Goal: Obtain resource: Obtain resource

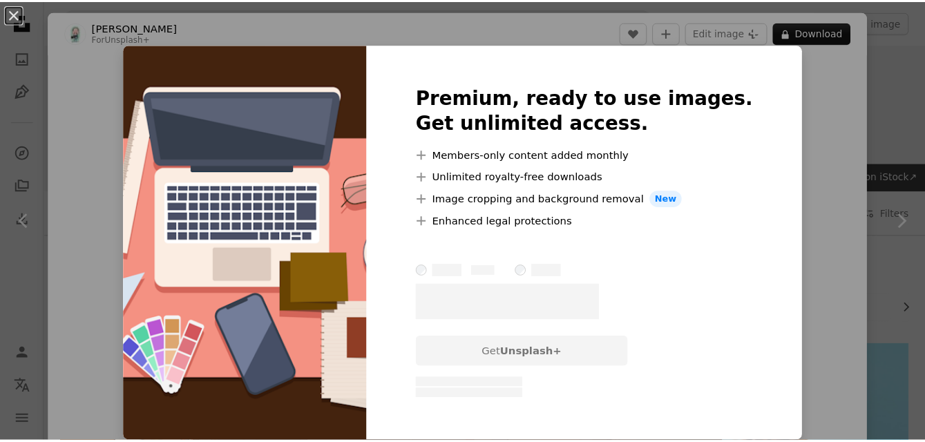
scroll to position [1695, 0]
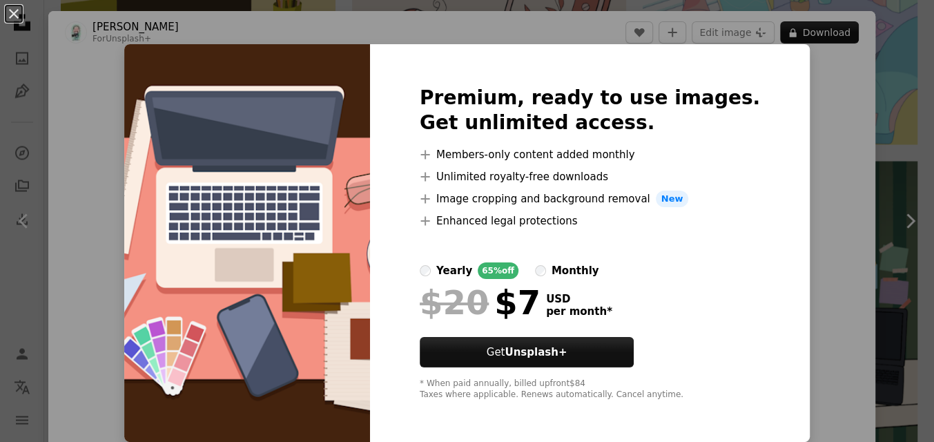
click at [301, 182] on img at bounding box center [247, 243] width 246 height 398
click at [89, 104] on div "An X shape Premium, ready to use images. Get unlimited access. A plus sign Memb…" at bounding box center [467, 221] width 934 height 442
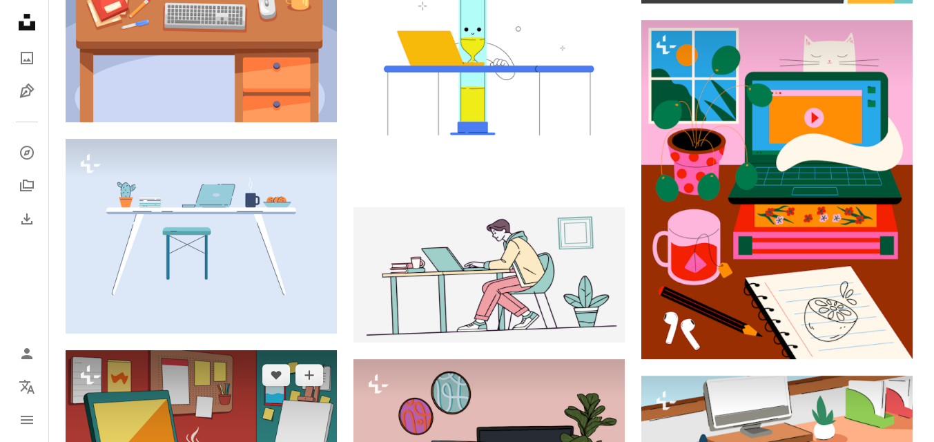
scroll to position [1067, 0]
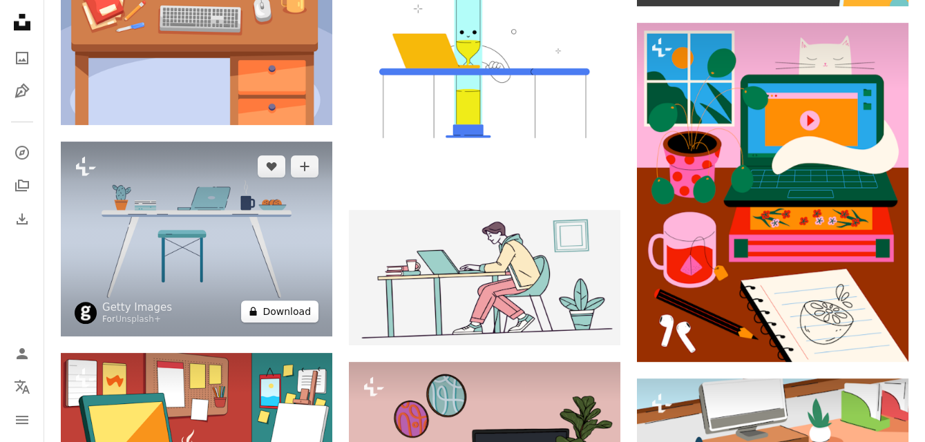
click at [267, 316] on button "A lock Download" at bounding box center [279, 311] width 77 height 22
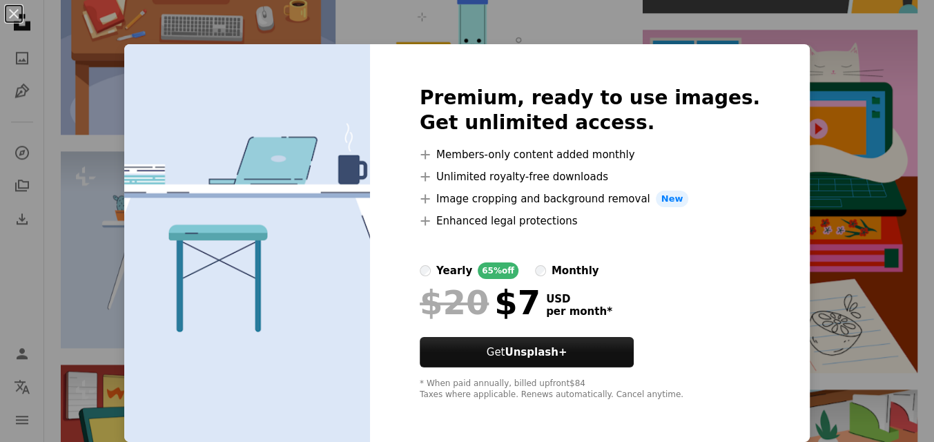
click at [432, 285] on div at bounding box center [590, 282] width 340 height 6
click at [436, 279] on div "yearly" at bounding box center [454, 270] width 36 height 17
click at [432, 46] on div "Premium, ready to use images. Get unlimited access. A plus sign Members-only co…" at bounding box center [590, 243] width 440 height 398
click at [276, 125] on img at bounding box center [247, 243] width 246 height 398
drag, startPoint x: 855, startPoint y: 155, endPoint x: 845, endPoint y: 66, distance: 89.6
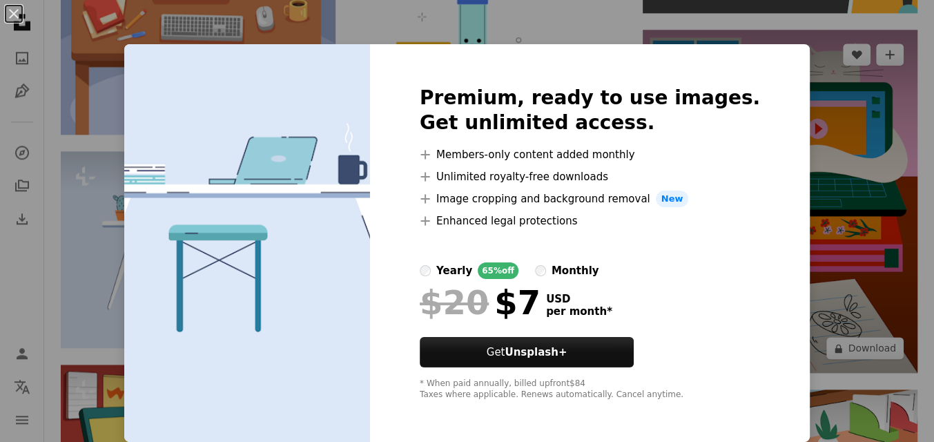
click at [855, 153] on div "An X shape Premium, ready to use images. Get unlimited access. A plus sign Memb…" at bounding box center [467, 221] width 934 height 442
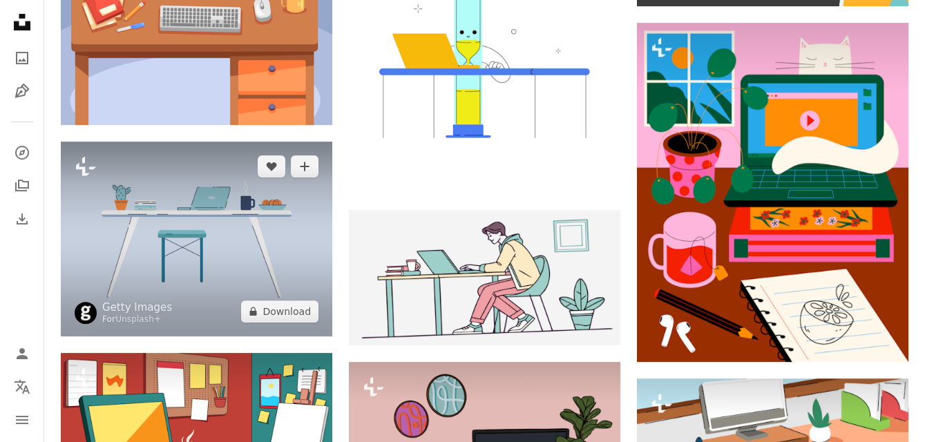
click at [172, 253] on img at bounding box center [196, 239] width 271 height 194
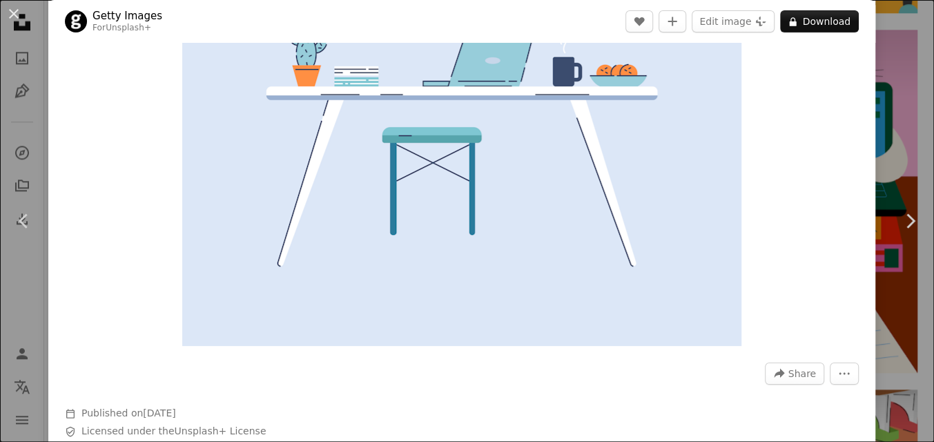
scroll to position [251, 0]
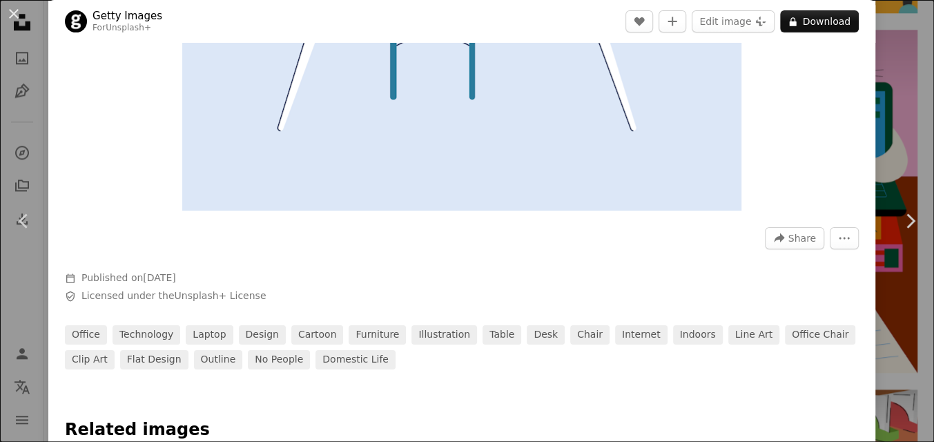
click at [442, 269] on div at bounding box center [462, 260] width 794 height 22
click at [115, 369] on link "clip art" at bounding box center [90, 359] width 50 height 19
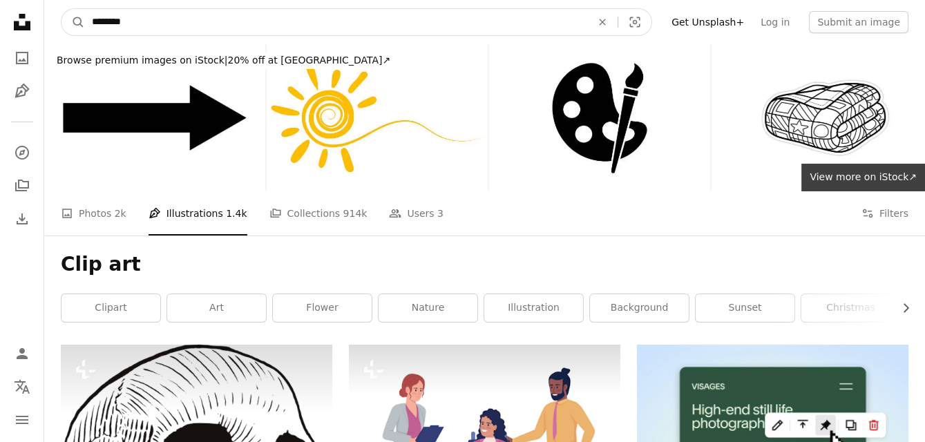
click at [213, 15] on input "********" at bounding box center [336, 22] width 502 height 26
type input "**********"
click button "A magnifying glass" at bounding box center [72, 22] width 23 height 26
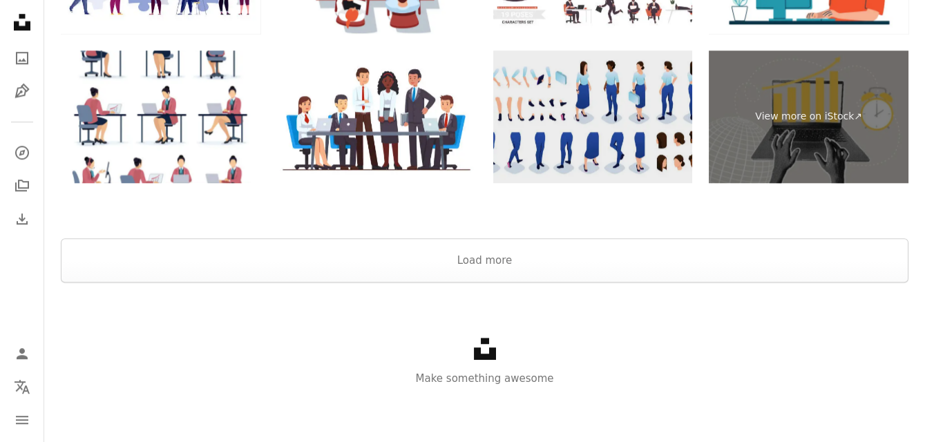
scroll to position [2595, 0]
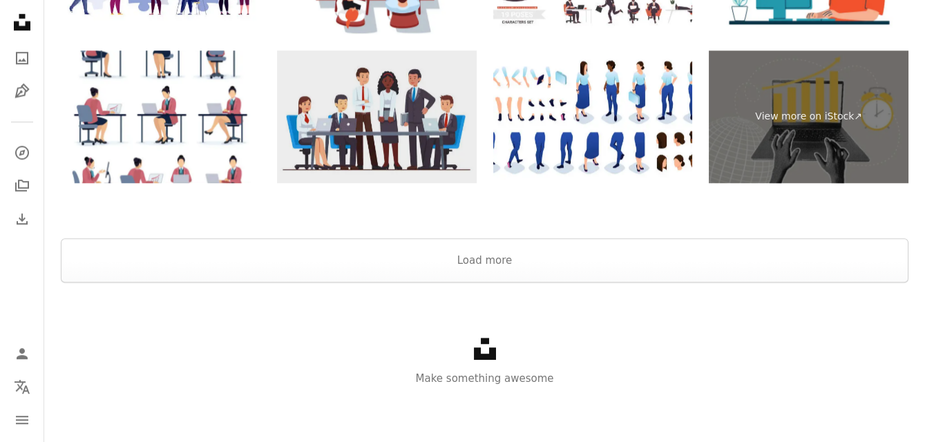
click at [397, 135] on img at bounding box center [377, 116] width 200 height 133
